Goal: Information Seeking & Learning: Learn about a topic

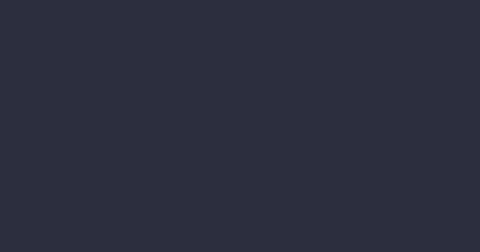
select select "finances"
select select "job"
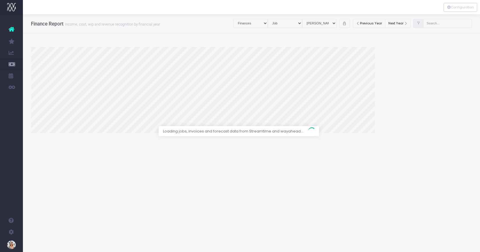
select select "revrec"
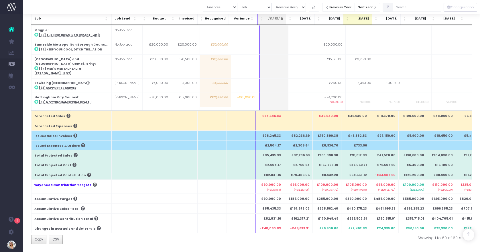
scroll to position [94, 0]
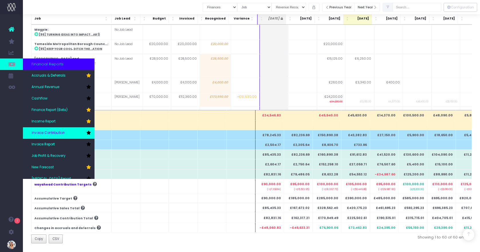
click at [55, 133] on span "Invoice Contribution" at bounding box center [47, 132] width 33 height 5
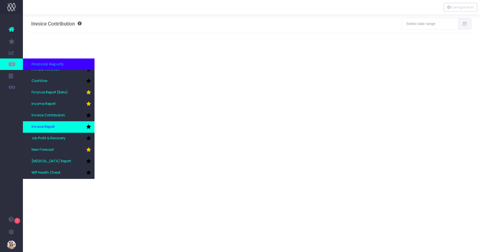
scroll to position [29, 0]
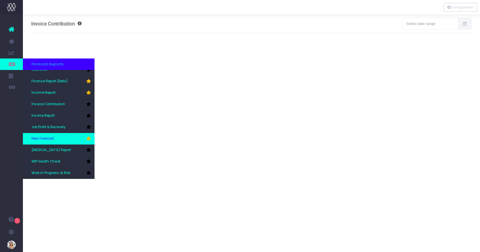
click at [46, 138] on span "New Forecast" at bounding box center [42, 138] width 22 height 5
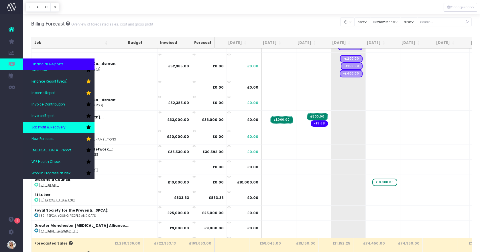
scroll to position [29, 0]
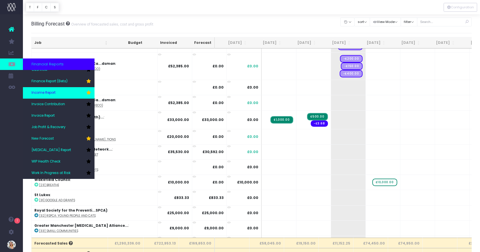
click at [45, 93] on span "Income Report" at bounding box center [43, 92] width 24 height 5
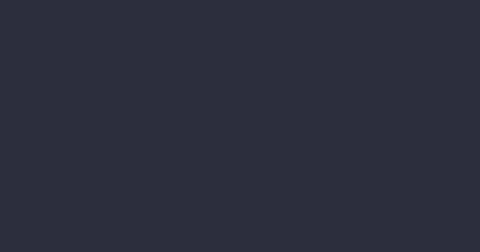
select select "job"
select select "billing"
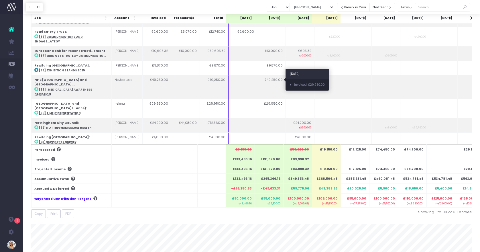
scroll to position [57, 0]
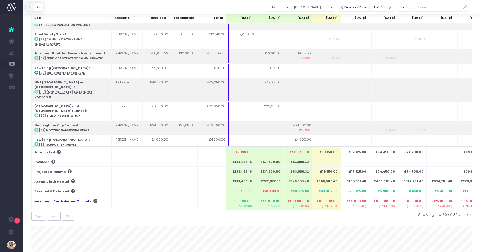
click at [32, 8] on button "T" at bounding box center [30, 7] width 8 height 9
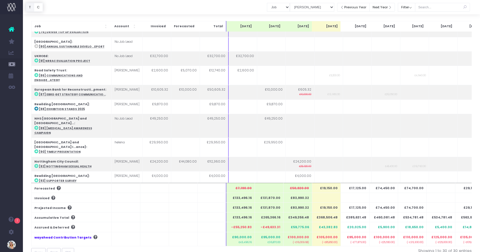
scroll to position [16, 0]
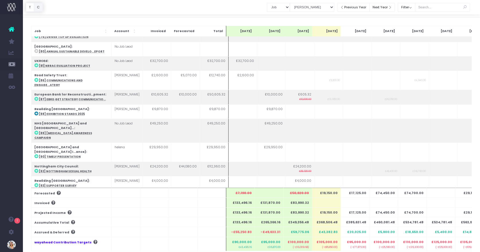
click at [41, 8] on button "C" at bounding box center [38, 7] width 9 height 9
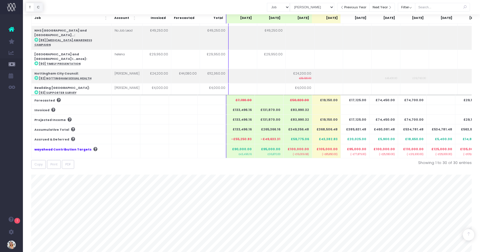
scroll to position [149, 0]
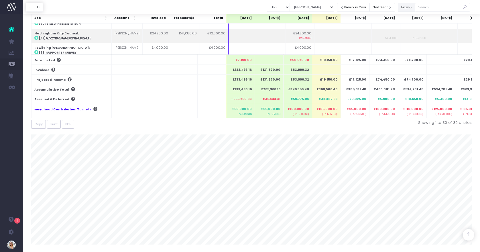
click at [410, 8] on button "Filter" at bounding box center [406, 7] width 17 height 9
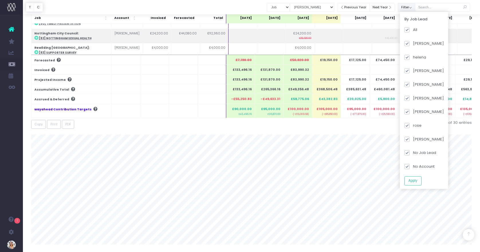
click at [410, 9] on button "Filter" at bounding box center [406, 7] width 17 height 9
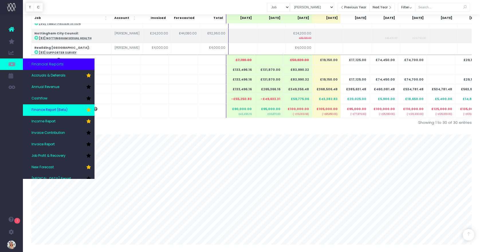
click at [46, 110] on span "Finance Report (Beta)" at bounding box center [49, 109] width 36 height 5
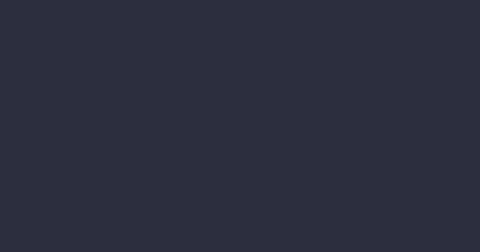
select select "finances"
select select "job"
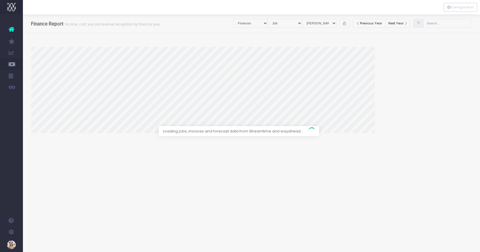
select select "revrec"
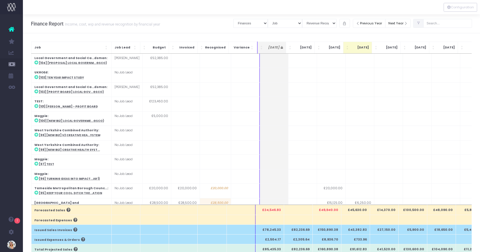
click at [48, 23] on h3 "Finance Report Income, cost, wip and revenue recognition by financial year" at bounding box center [95, 24] width 129 height 6
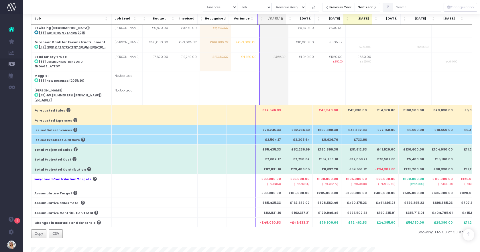
scroll to position [100, 0]
